Goal: Book appointment/travel/reservation

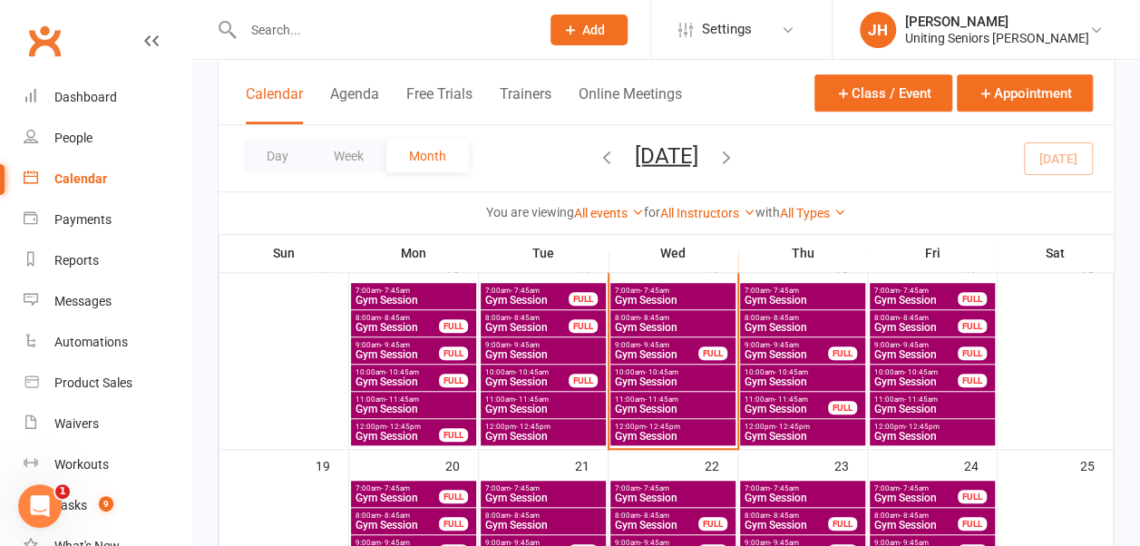
click at [673, 350] on span "Gym Session" at bounding box center [656, 354] width 85 height 11
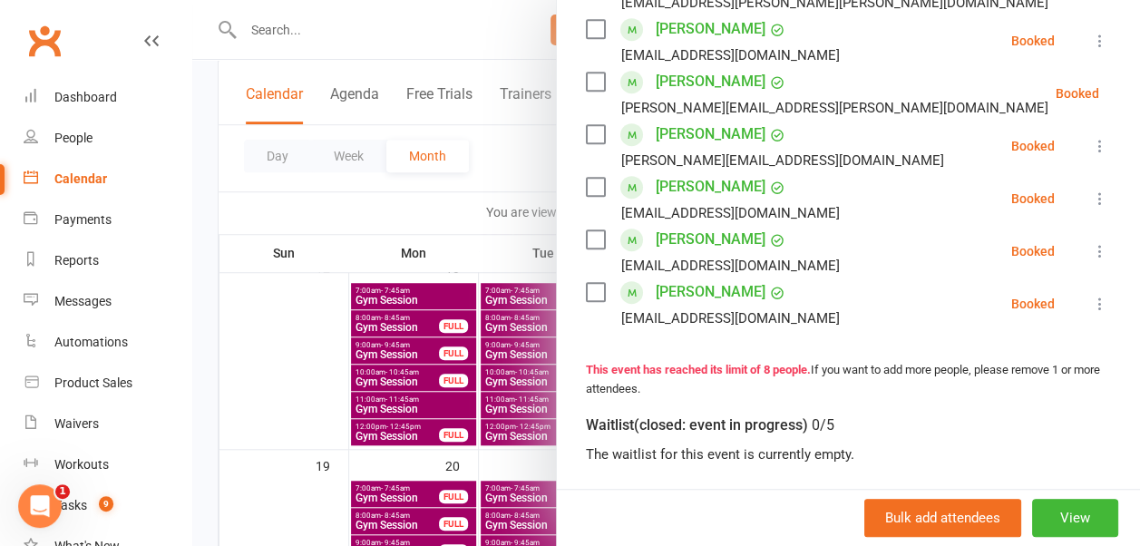
scroll to position [454, 0]
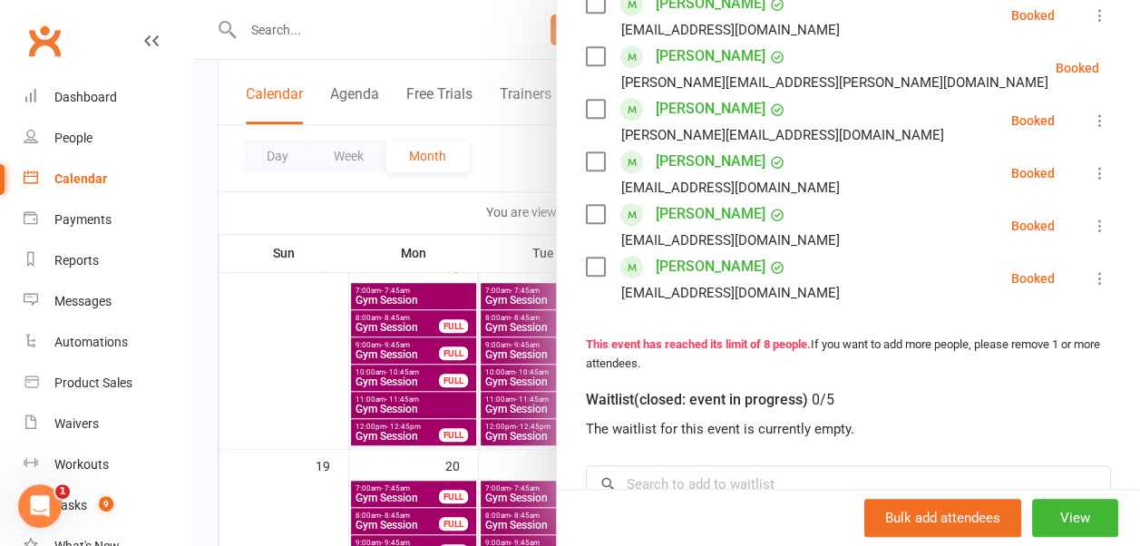
click at [586, 159] on label at bounding box center [595, 161] width 18 height 18
drag, startPoint x: 579, startPoint y: 205, endPoint x: 579, endPoint y: 223, distance: 18.1
click at [586, 206] on label at bounding box center [595, 214] width 18 height 18
drag, startPoint x: 581, startPoint y: 261, endPoint x: 580, endPoint y: 252, distance: 9.1
click at [586, 261] on label at bounding box center [595, 267] width 18 height 18
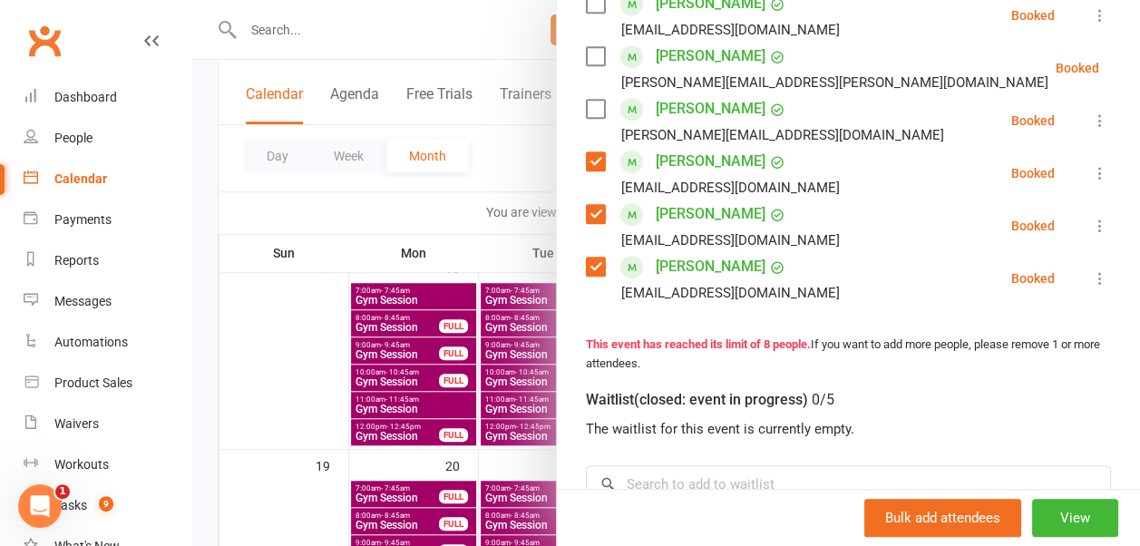
click at [586, 109] on label at bounding box center [595, 109] width 18 height 18
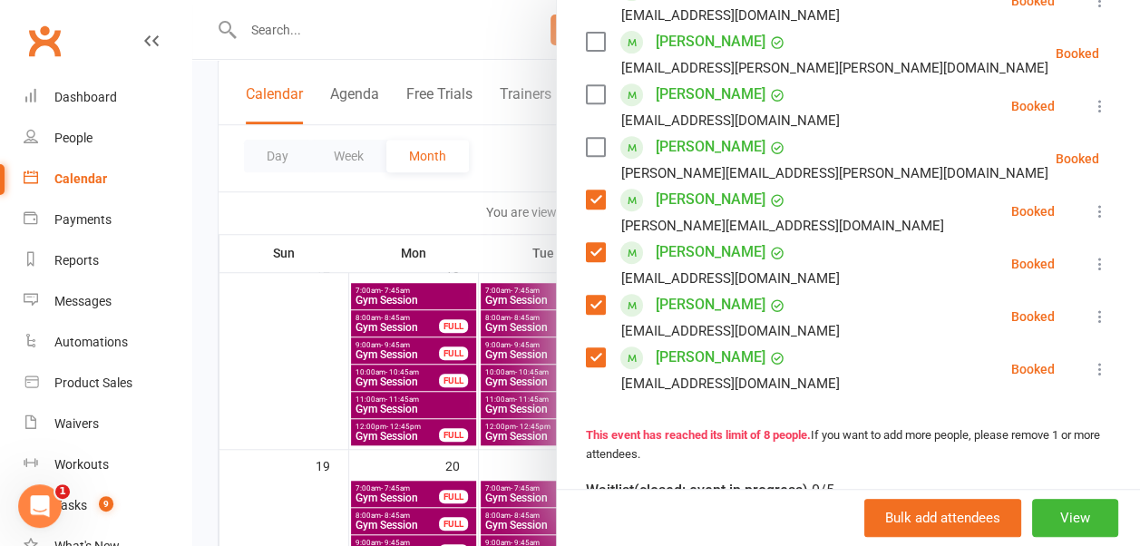
drag, startPoint x: 585, startPoint y: 147, endPoint x: 582, endPoint y: 132, distance: 15.0
click at [586, 147] on label at bounding box center [595, 147] width 18 height 18
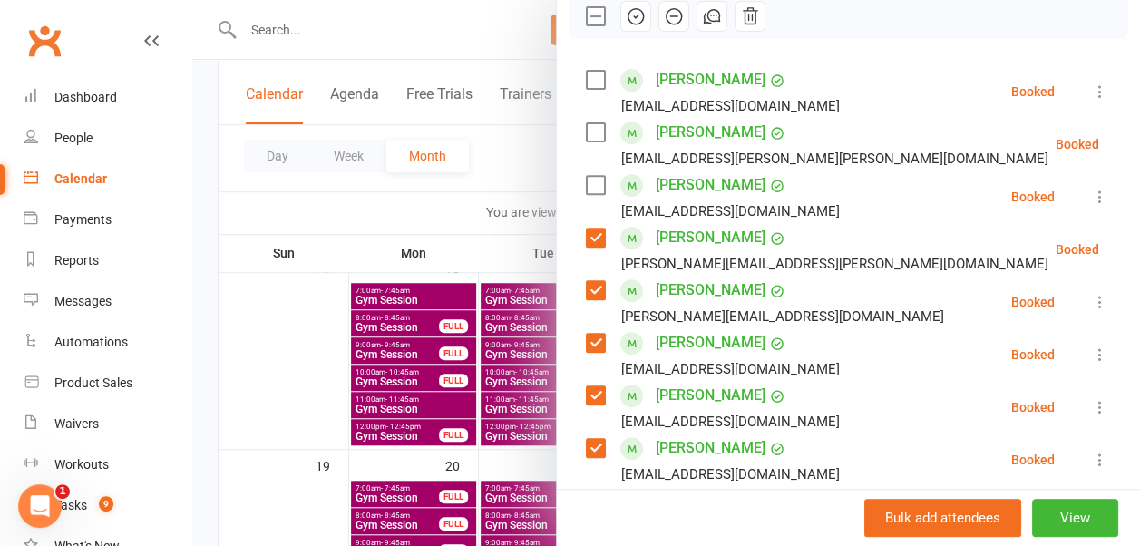
click at [588, 132] on label at bounding box center [595, 132] width 18 height 18
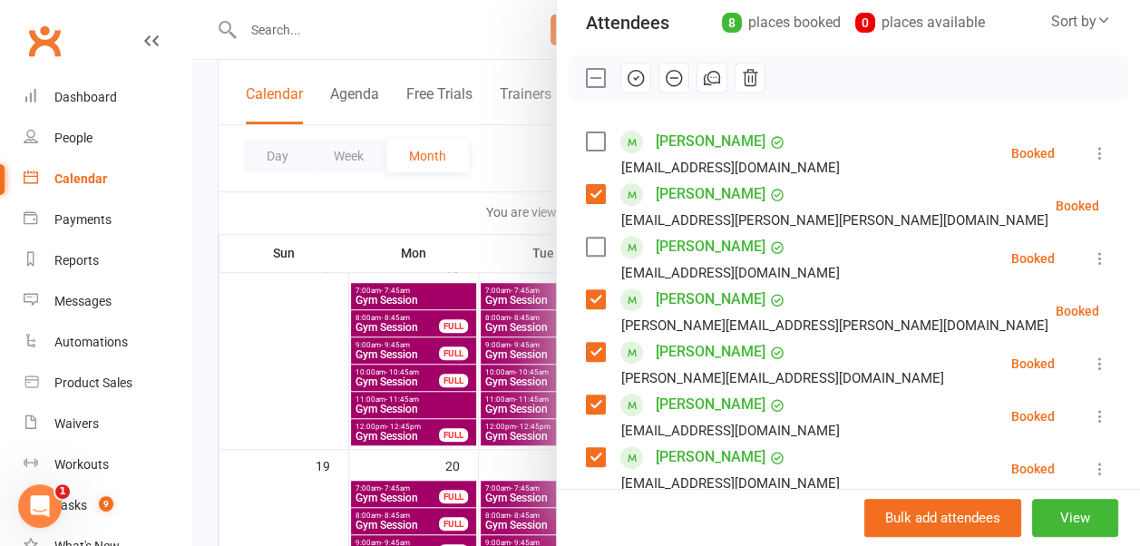
scroll to position [181, 0]
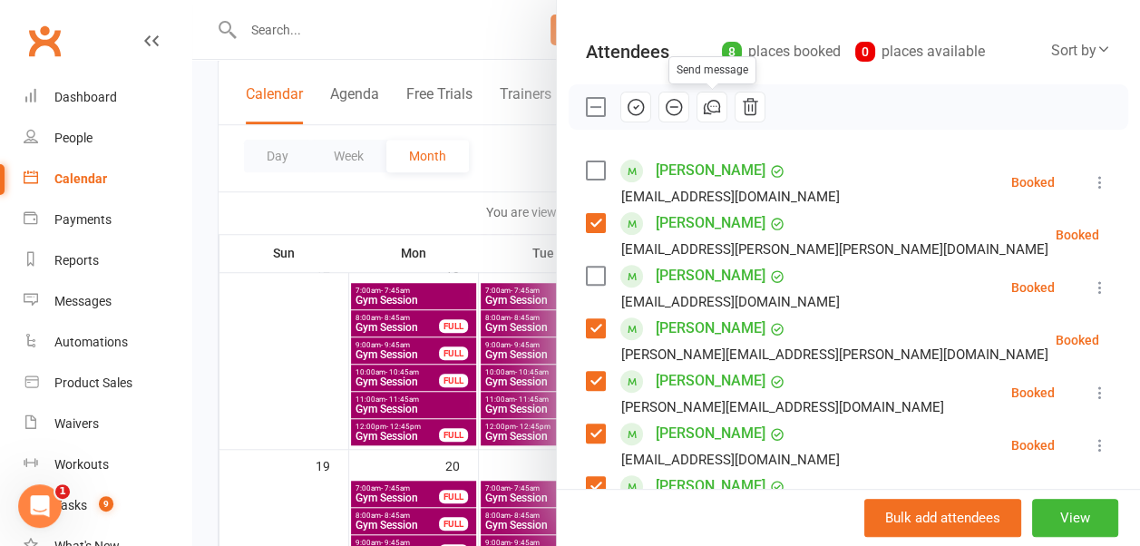
click at [626, 109] on icon "button" at bounding box center [636, 107] width 20 height 20
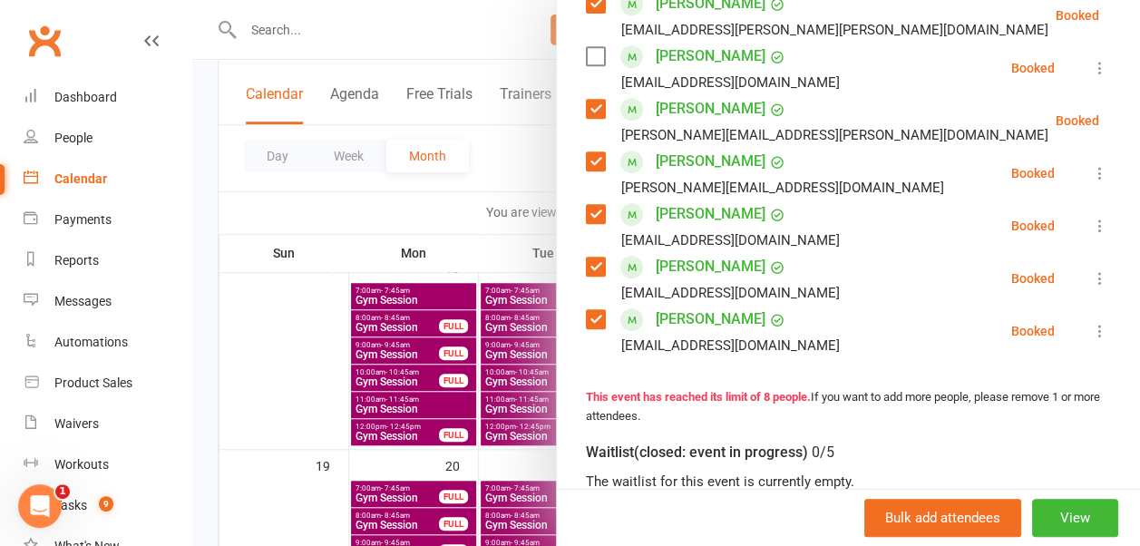
scroll to position [635, 0]
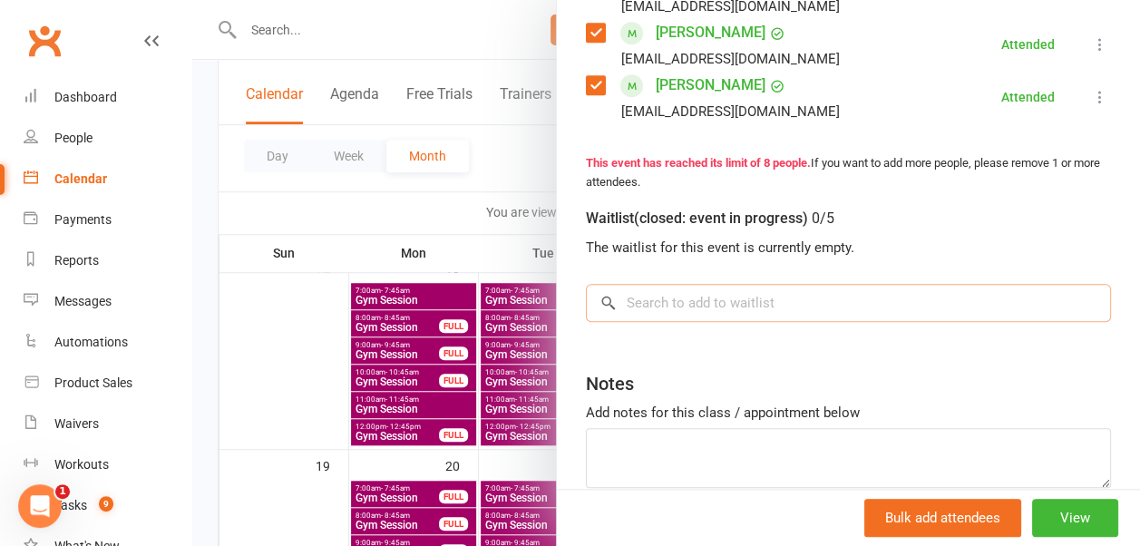
click at [685, 303] on input "search" at bounding box center [848, 303] width 525 height 38
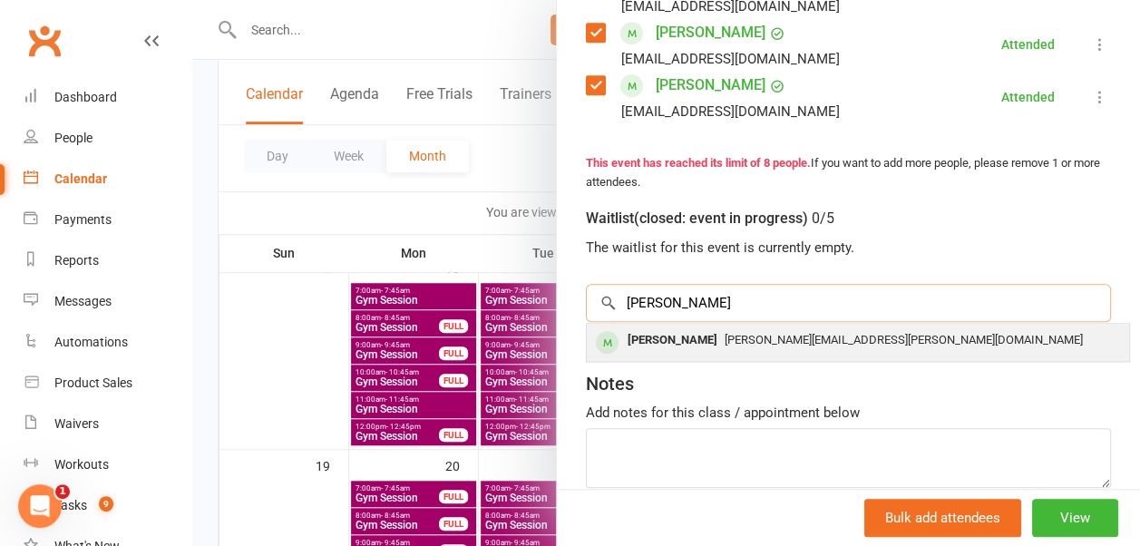
type input "[PERSON_NAME]"
click at [712, 347] on div "[PERSON_NAME][EMAIL_ADDRESS][PERSON_NAME][DOMAIN_NAME]" at bounding box center [858, 341] width 528 height 26
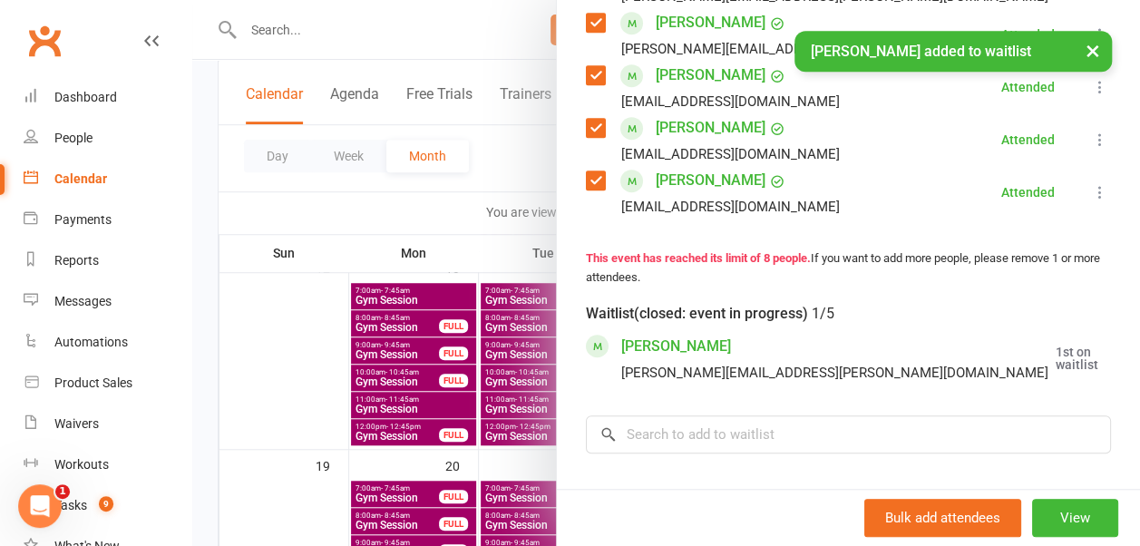
scroll to position [568, 0]
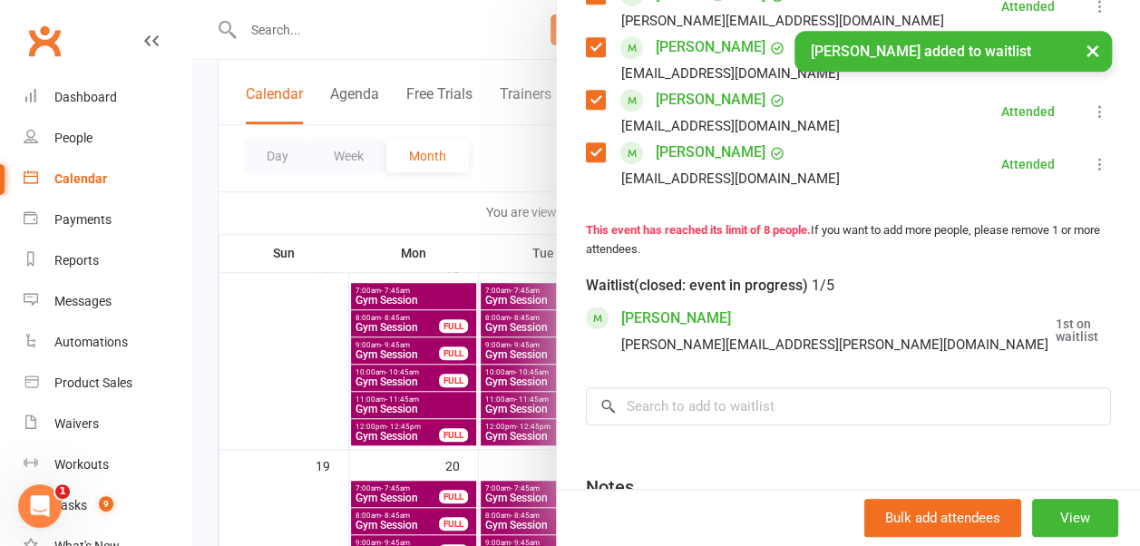
click at [1135, 339] on icon at bounding box center [1144, 330] width 18 height 18
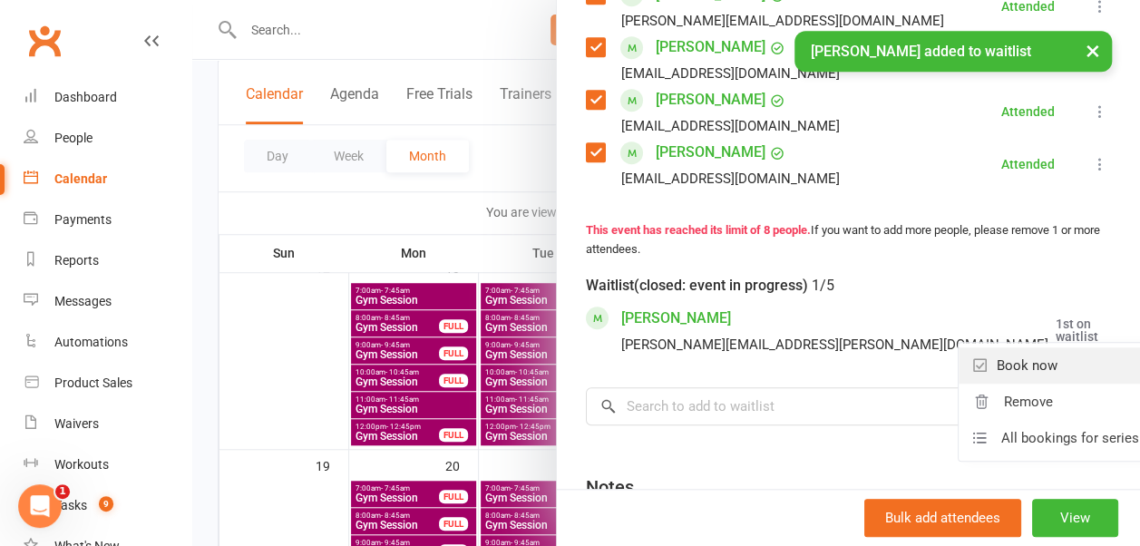
click at [1018, 384] on link "Book now" at bounding box center [1056, 365] width 195 height 36
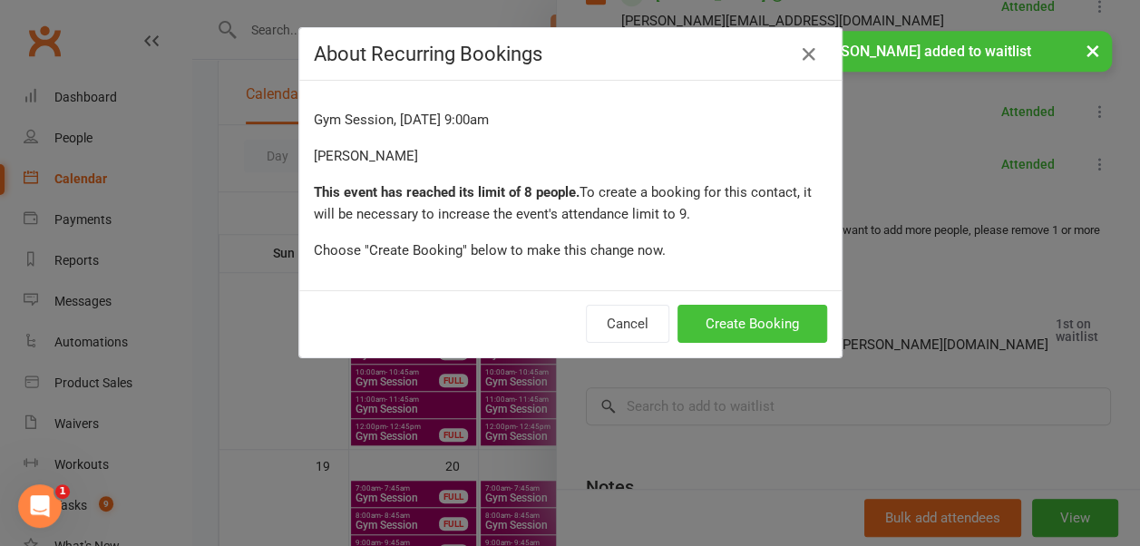
click at [748, 315] on button "Create Booking" at bounding box center [753, 324] width 150 height 38
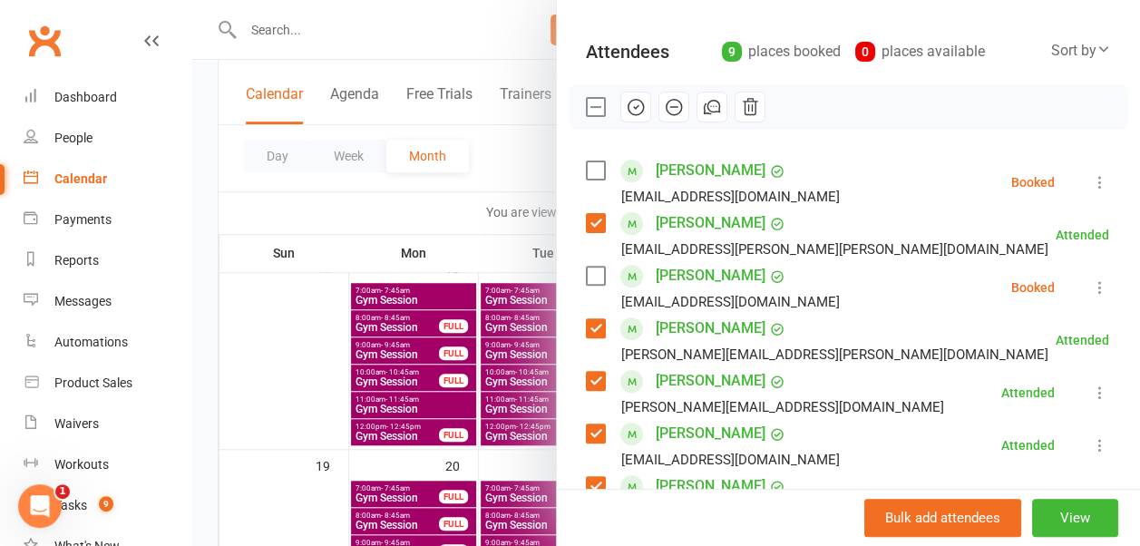
scroll to position [272, 0]
